Goal: Find specific page/section: Find specific page/section

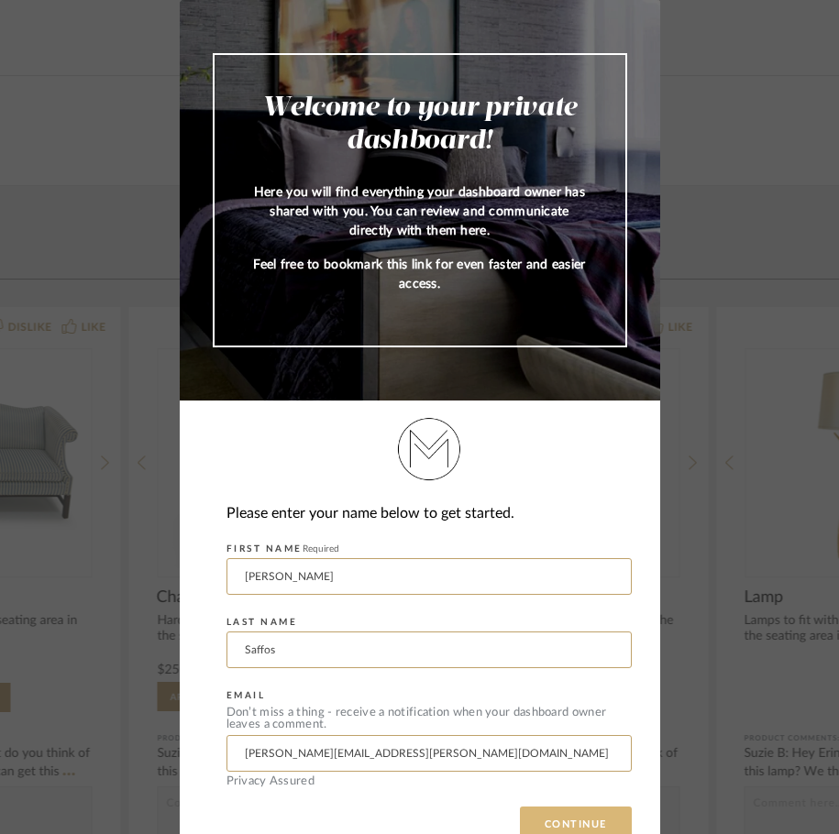
click at [564, 816] on button "CONTINUE" at bounding box center [576, 824] width 112 height 37
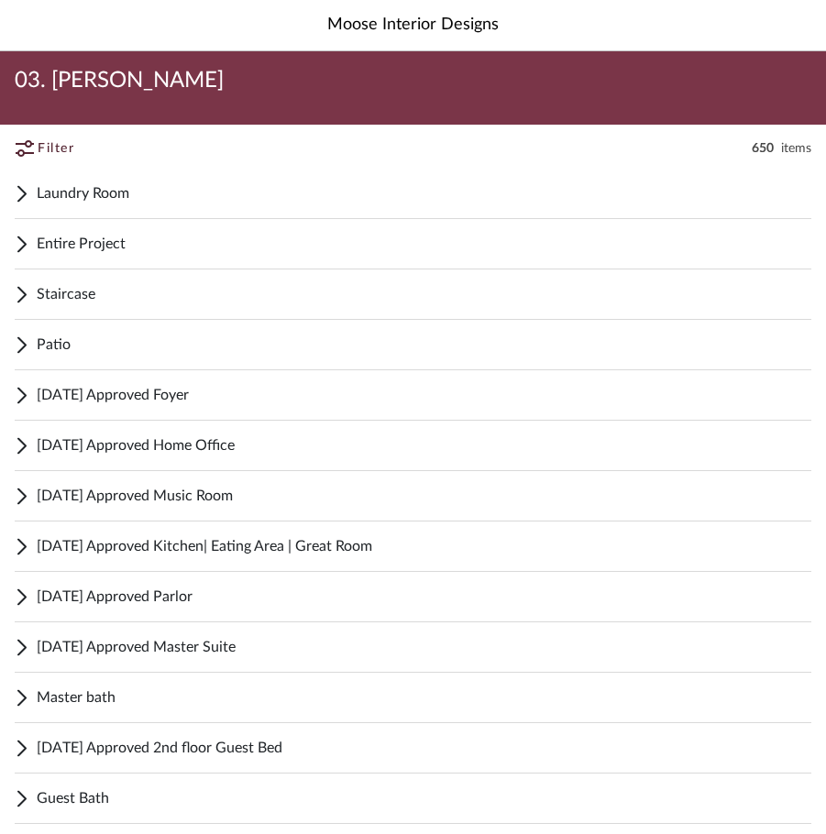
click at [83, 242] on span "Entire Project" at bounding box center [424, 244] width 774 height 22
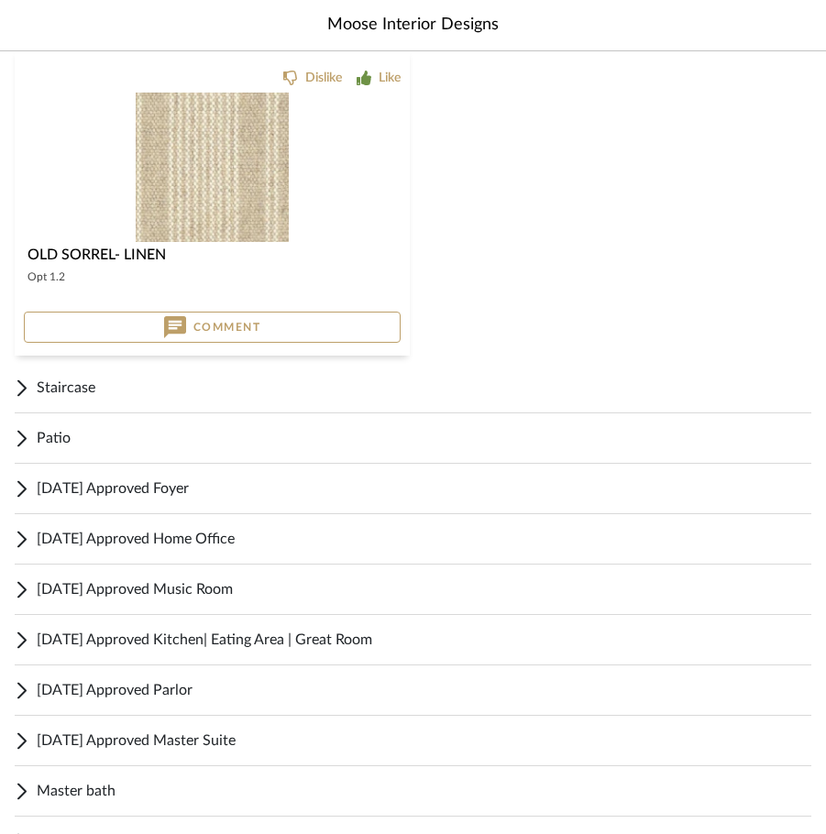
scroll to position [1794, 0]
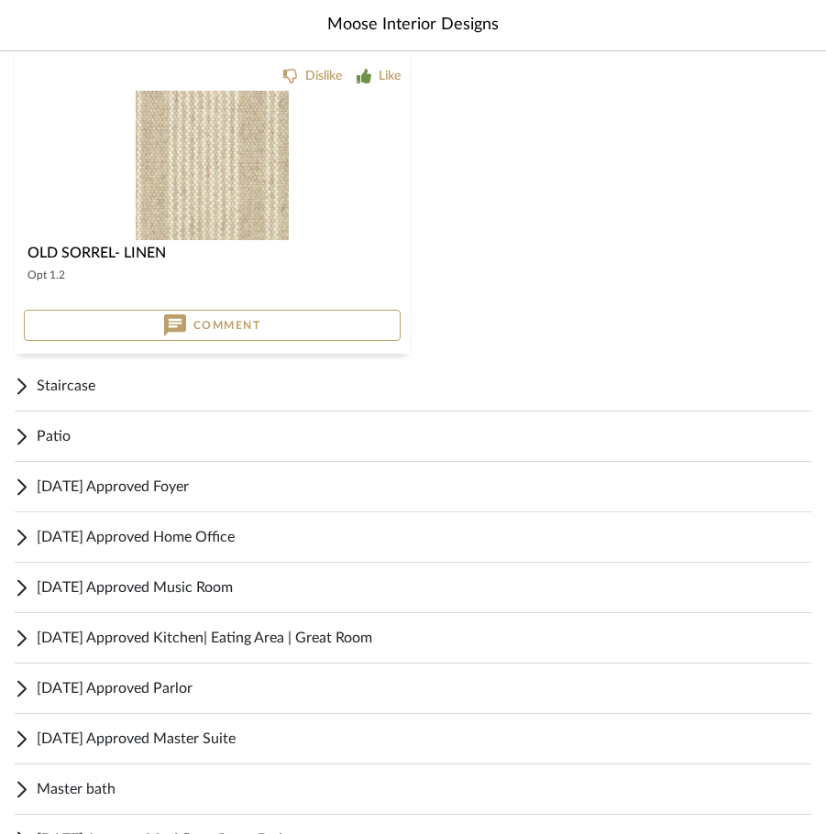
drag, startPoint x: 519, startPoint y: 582, endPoint x: 160, endPoint y: 672, distance: 369.4
click at [160, 672] on div "[DATE] Approved Parlor" at bounding box center [413, 689] width 796 height 50
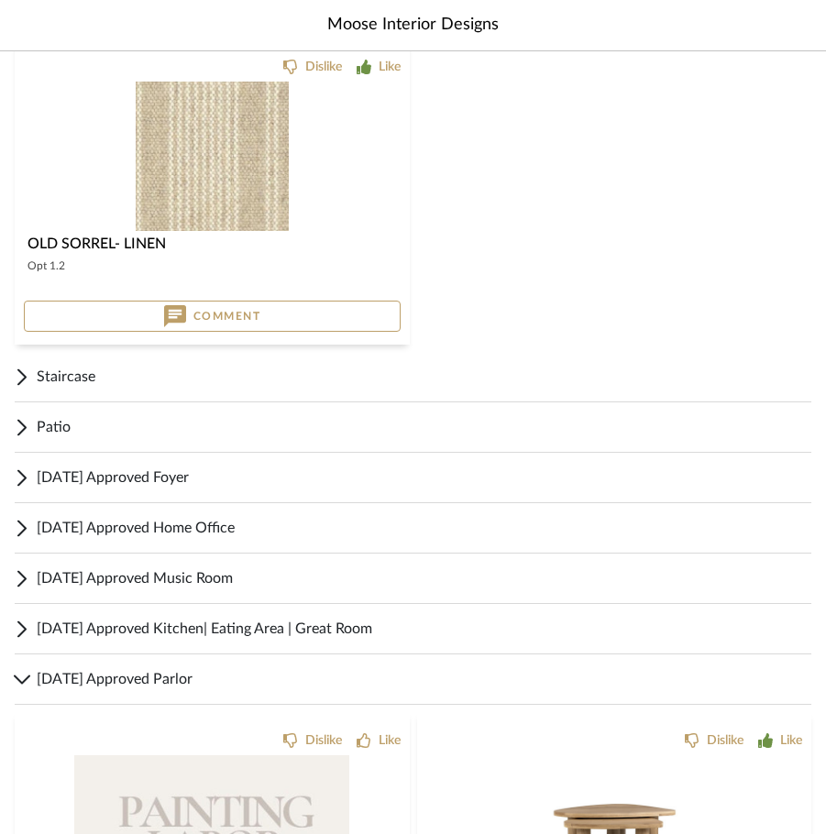
scroll to position [1801, 0]
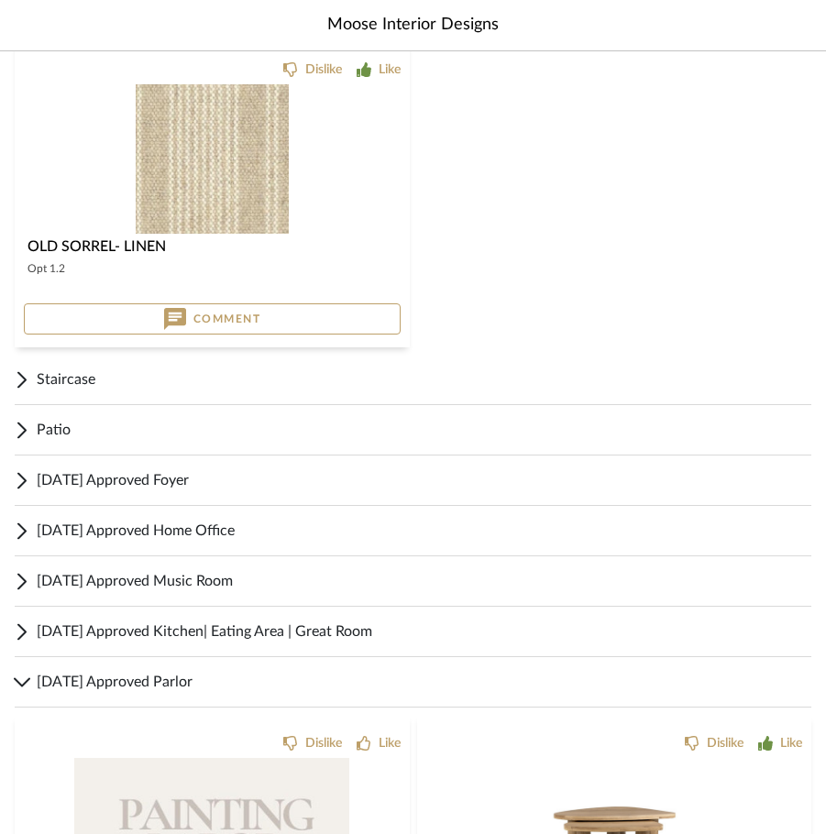
click at [195, 635] on span "[DATE] Approved Kitchen| Eating Area | Great Room" at bounding box center [424, 631] width 774 height 22
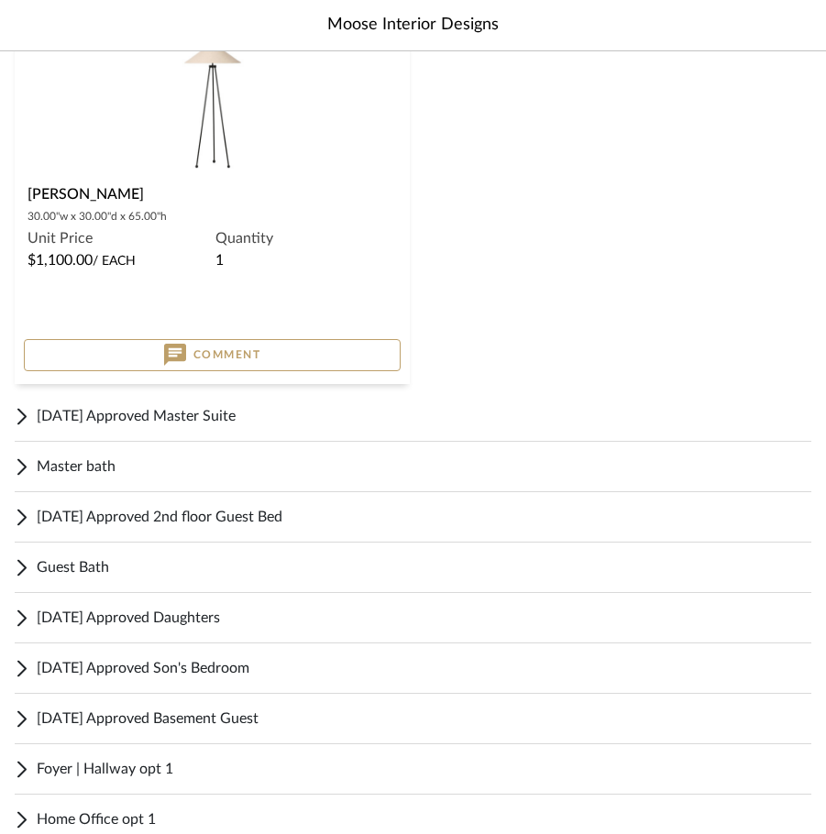
scroll to position [9426, 0]
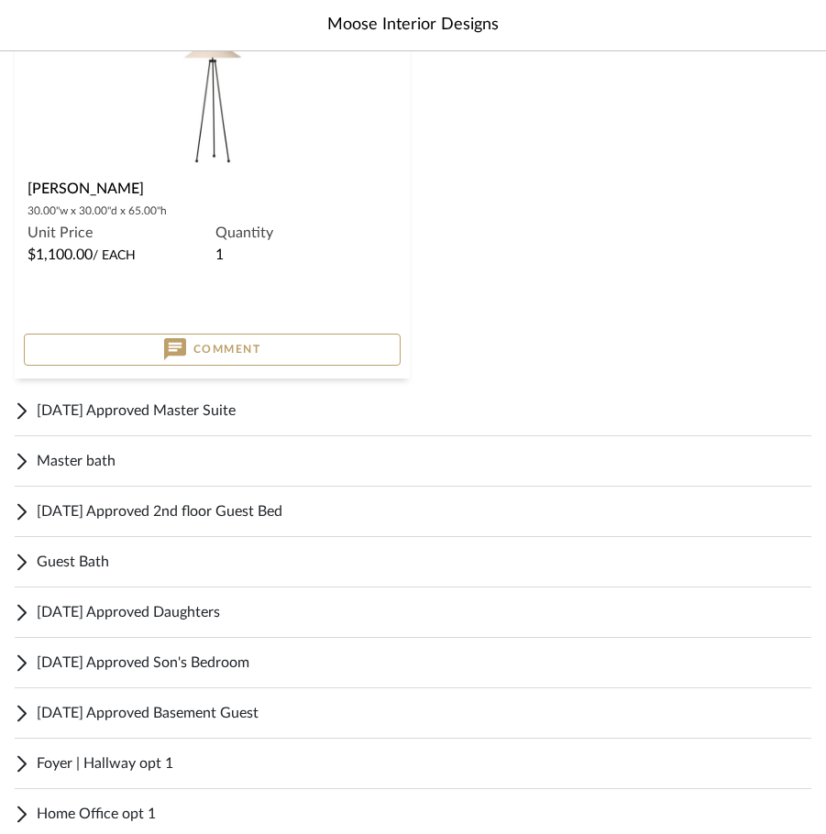
click at [235, 667] on span "[DATE] Approved Son's Bedroom" at bounding box center [424, 663] width 774 height 22
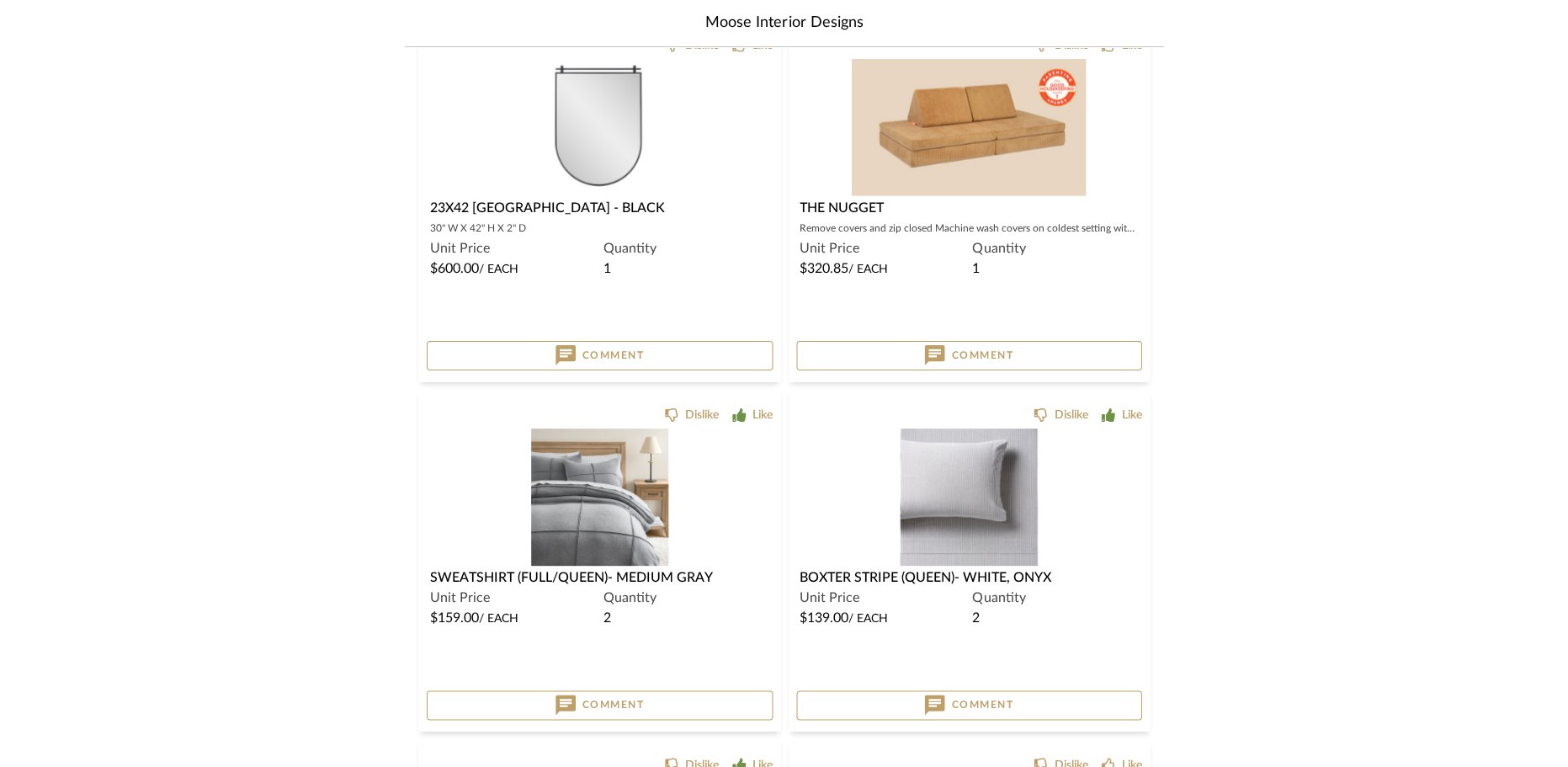
scroll to position [6778, 0]
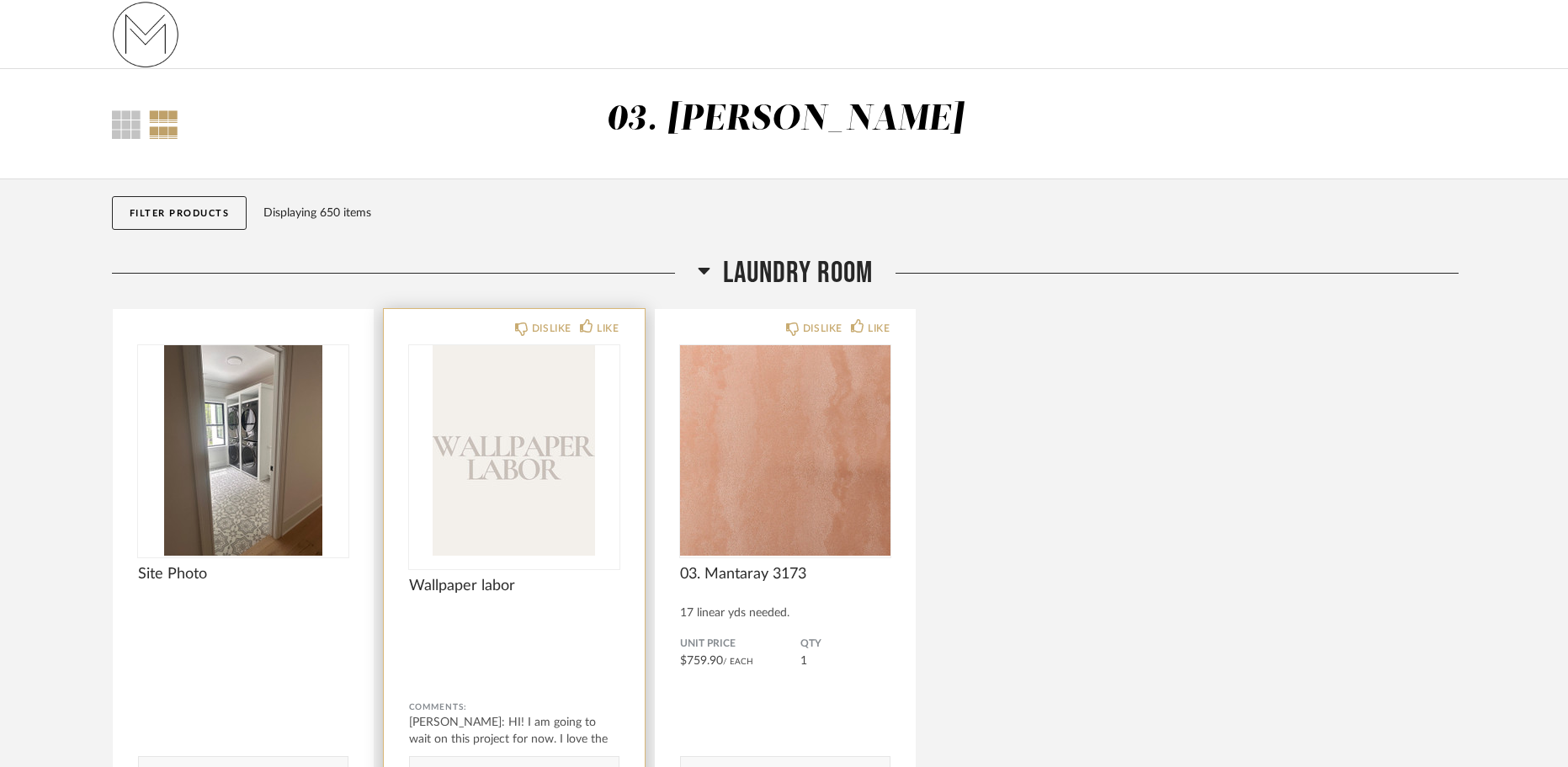
scroll to position [90, 0]
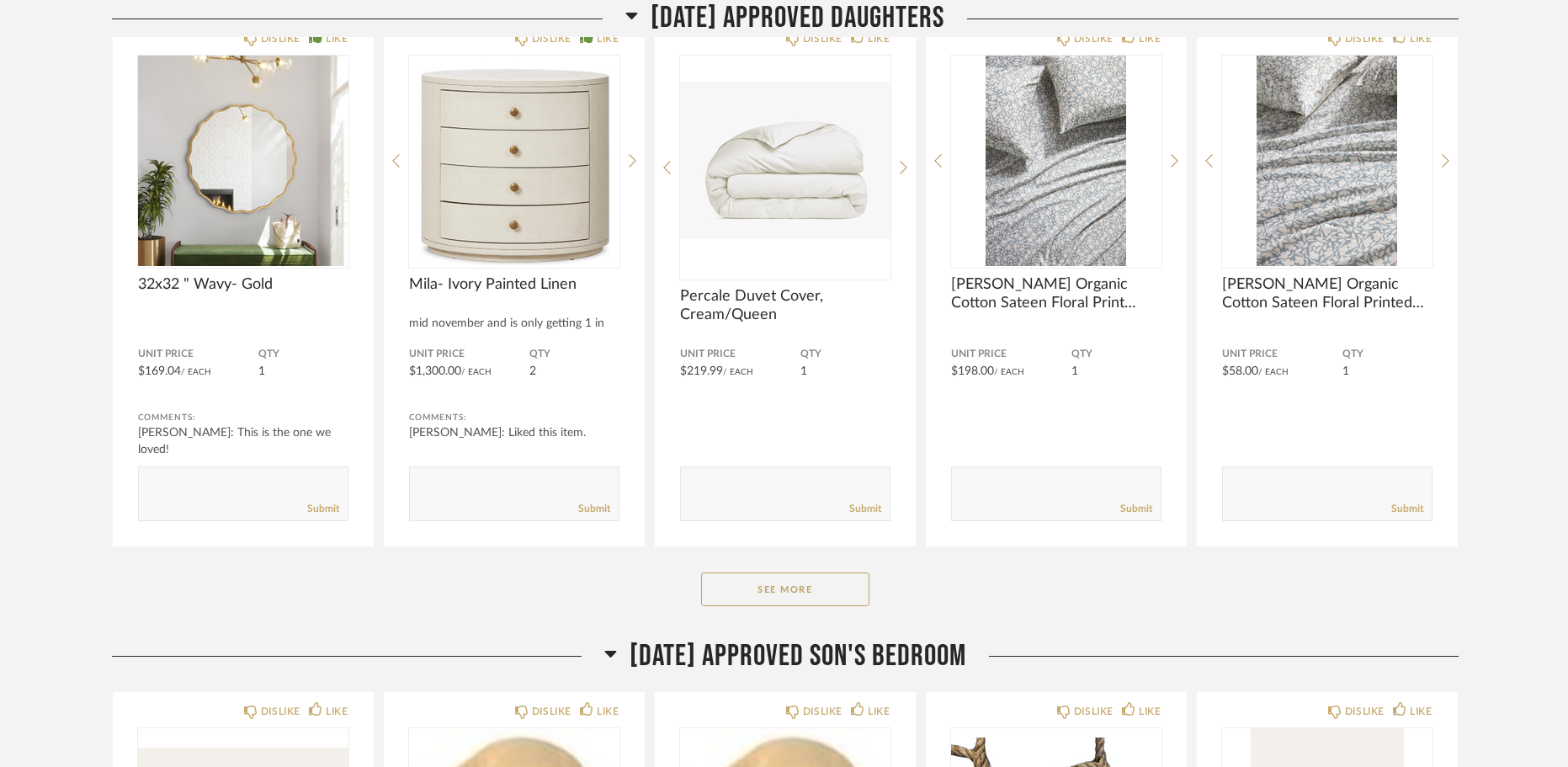
scroll to position [8987, 0]
click at [872, 357] on span "QTY" at bounding box center [846, 354] width 90 height 14
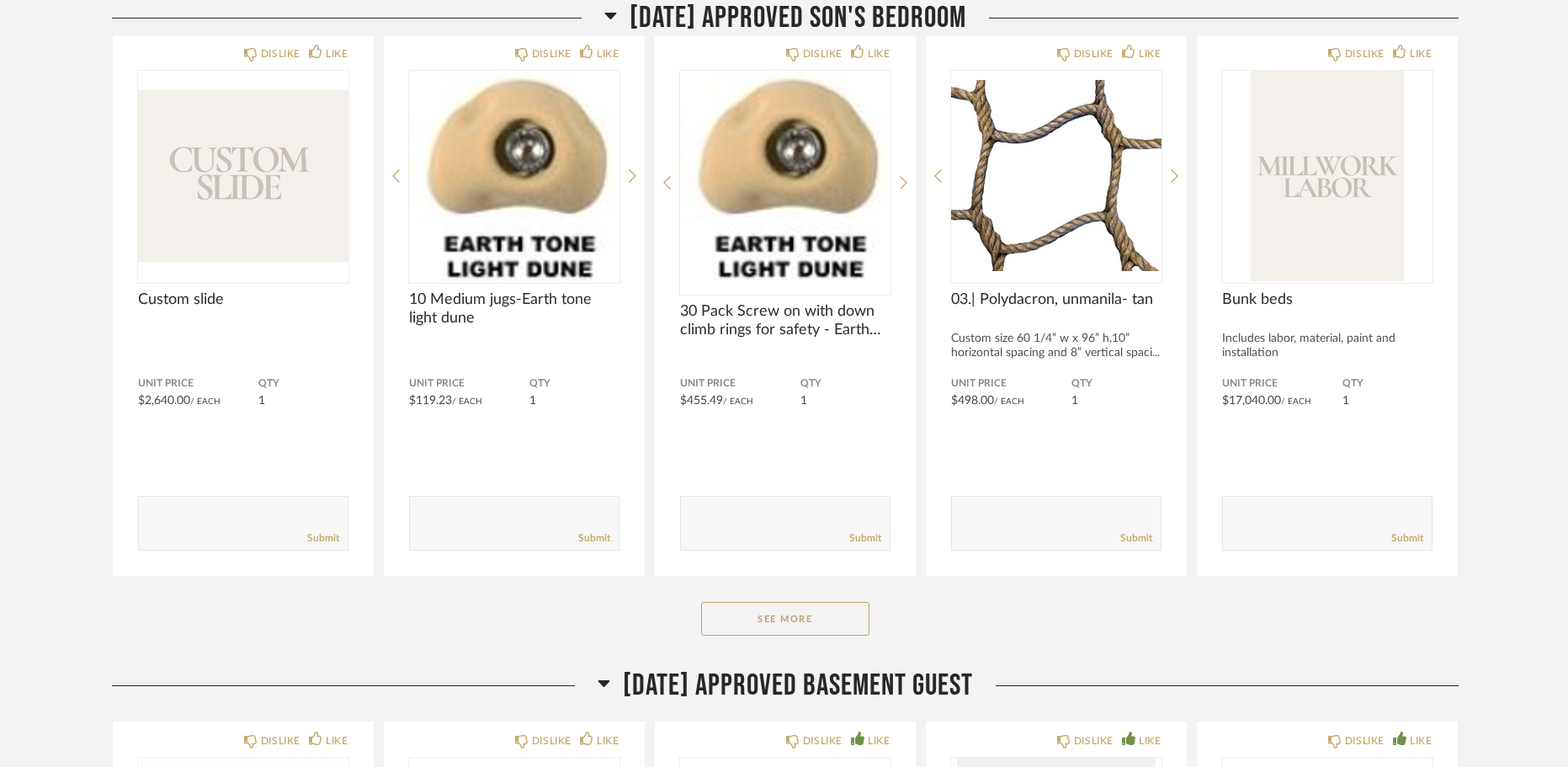
scroll to position [9646, 0]
click at [775, 629] on button "See More" at bounding box center [784, 617] width 168 height 34
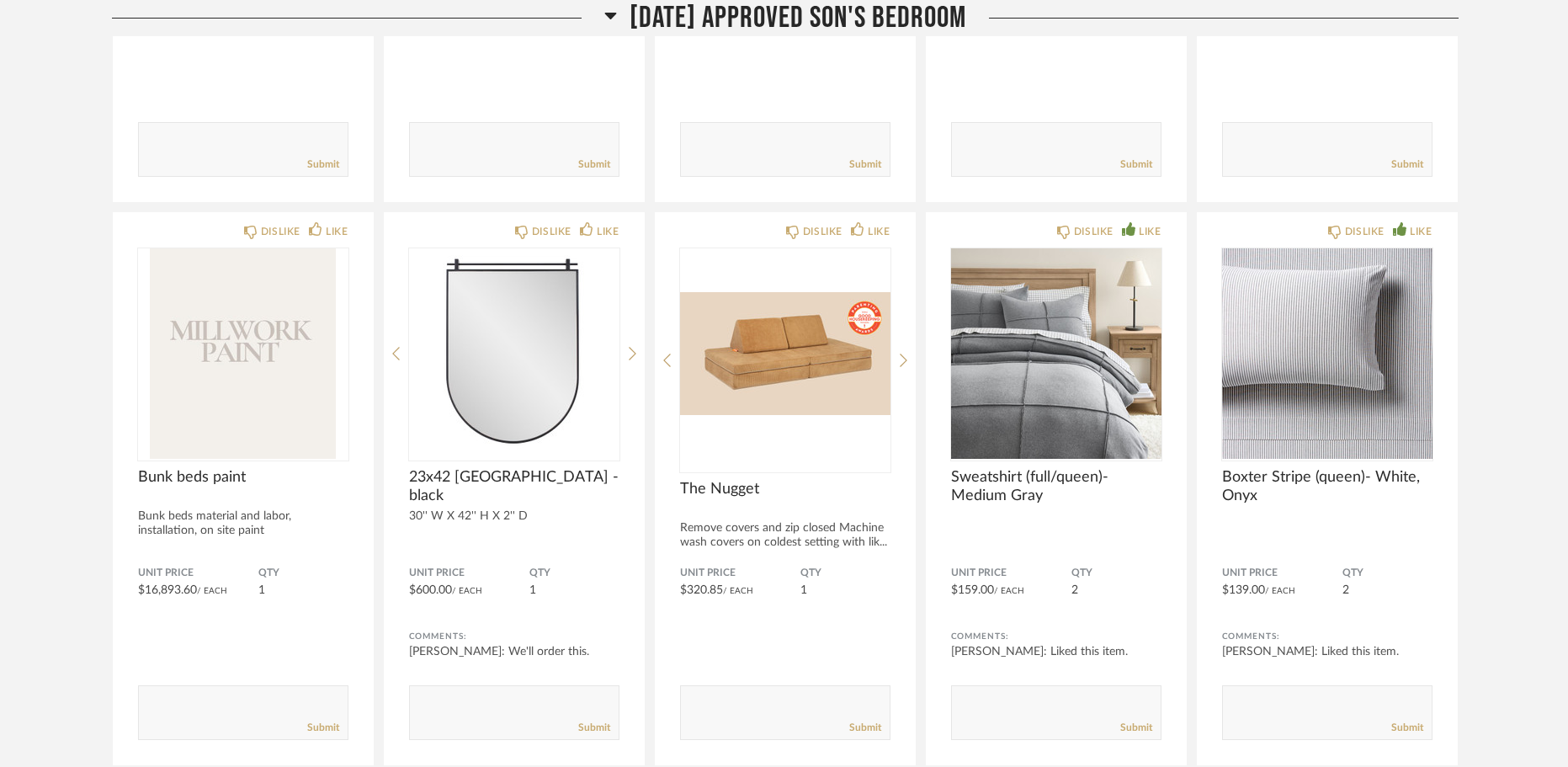
scroll to position [10021, 0]
